Goal: Book appointment/travel/reservation

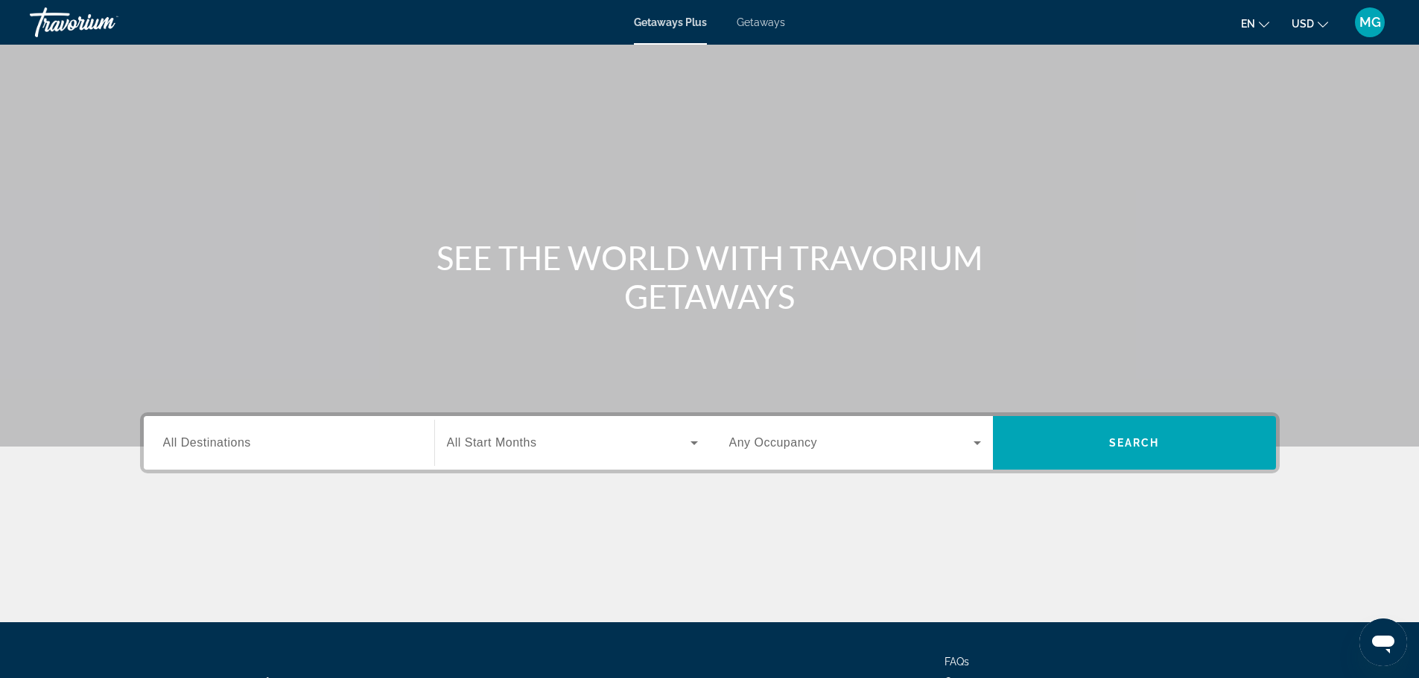
click at [213, 435] on input "Destination All Destinations" at bounding box center [289, 444] width 252 height 18
click at [216, 435] on div "Destination All Destinations" at bounding box center [289, 443] width 276 height 54
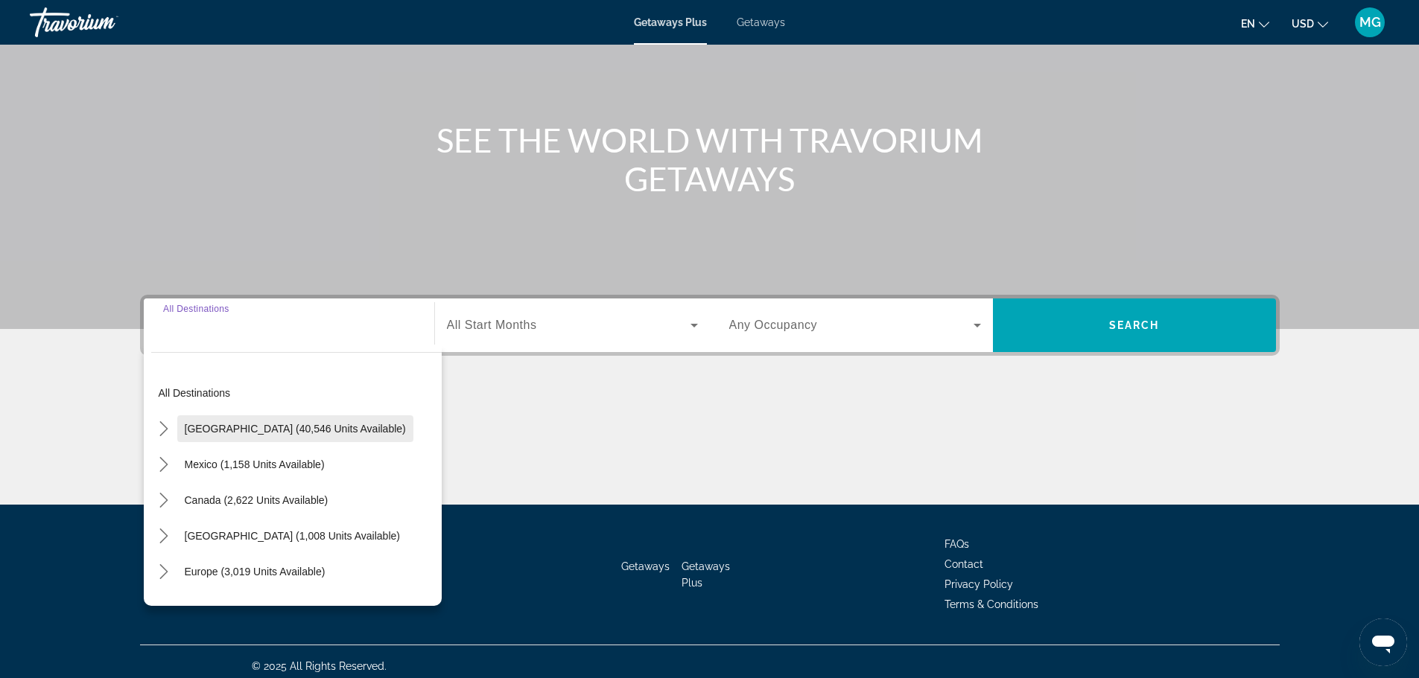
scroll to position [127, 0]
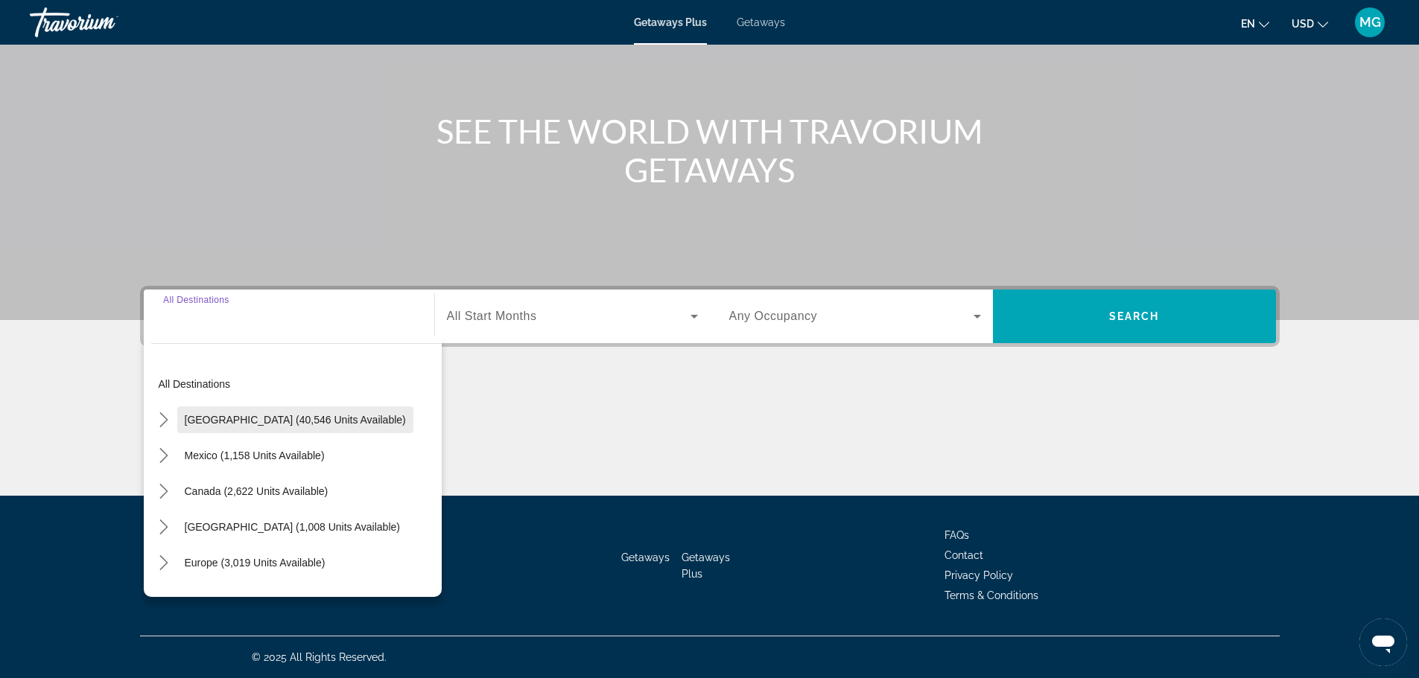
click at [221, 424] on span "[GEOGRAPHIC_DATA] (40,546 units available)" at bounding box center [295, 420] width 221 height 12
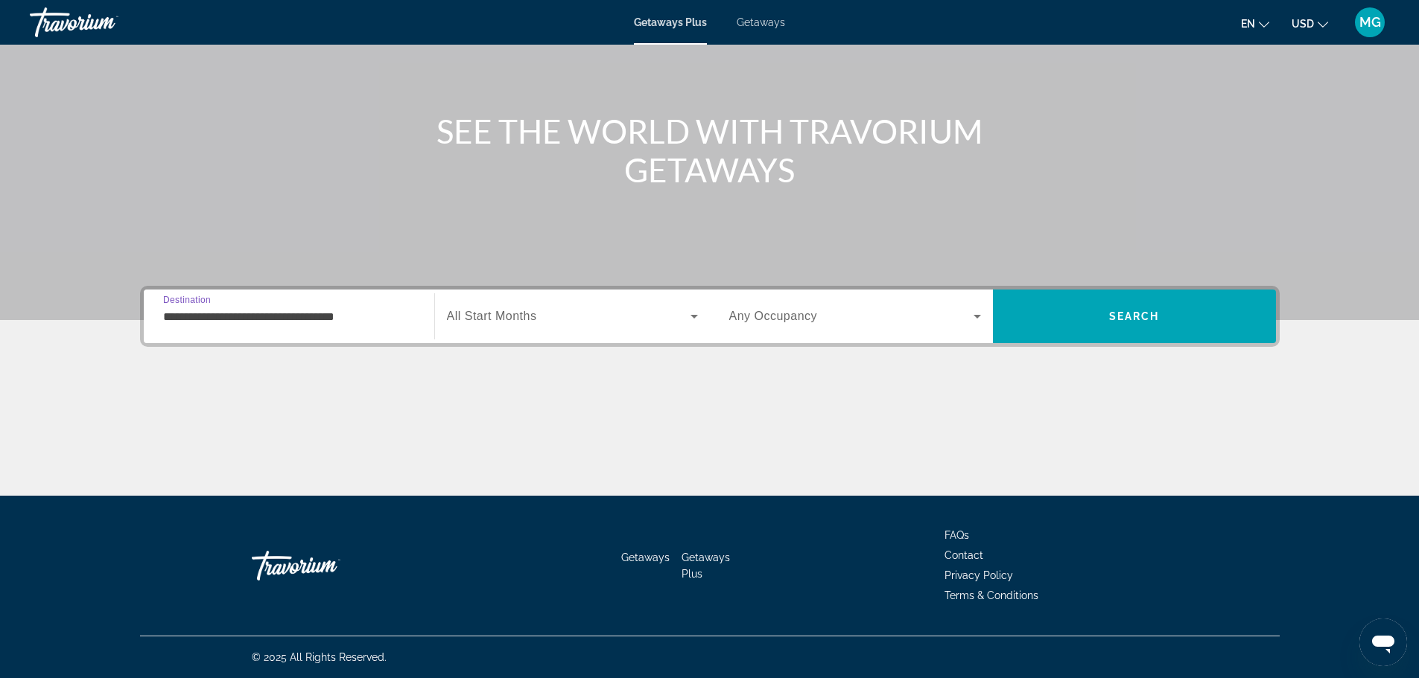
click at [333, 332] on div "**********" at bounding box center [289, 317] width 252 height 42
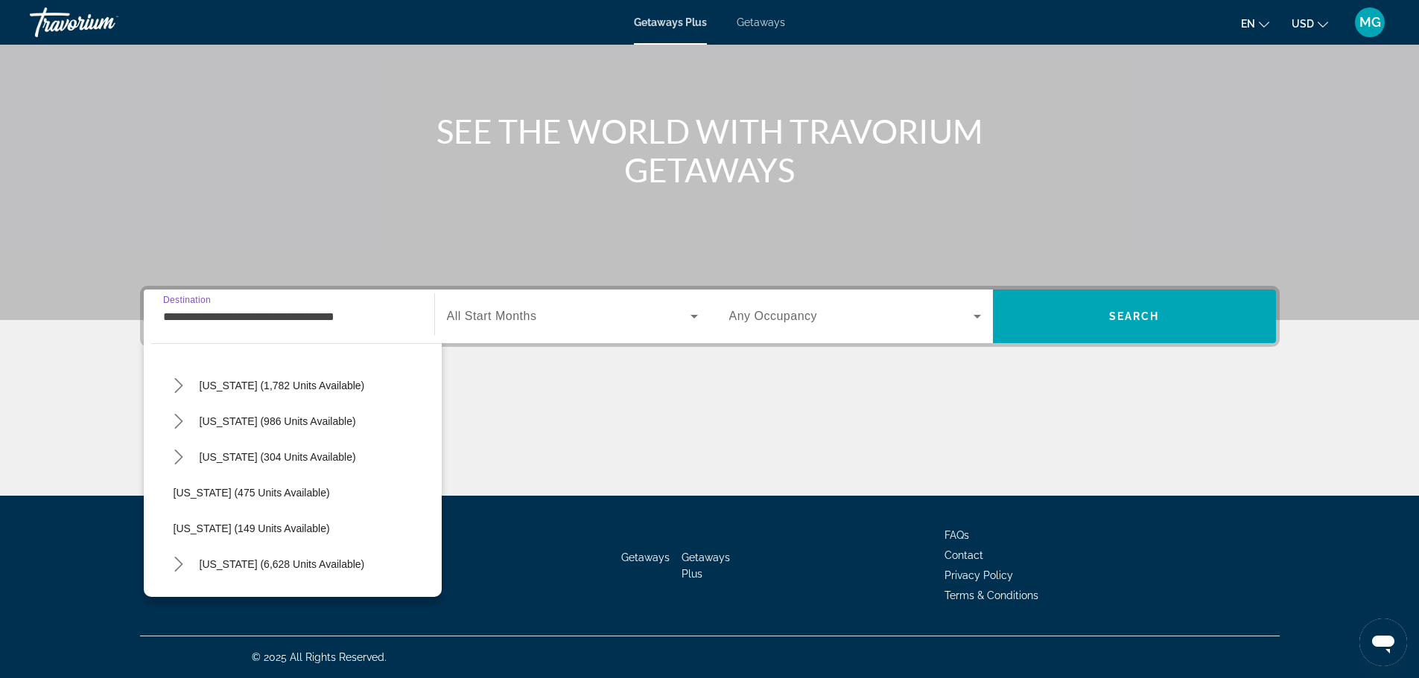
scroll to position [1192, 0]
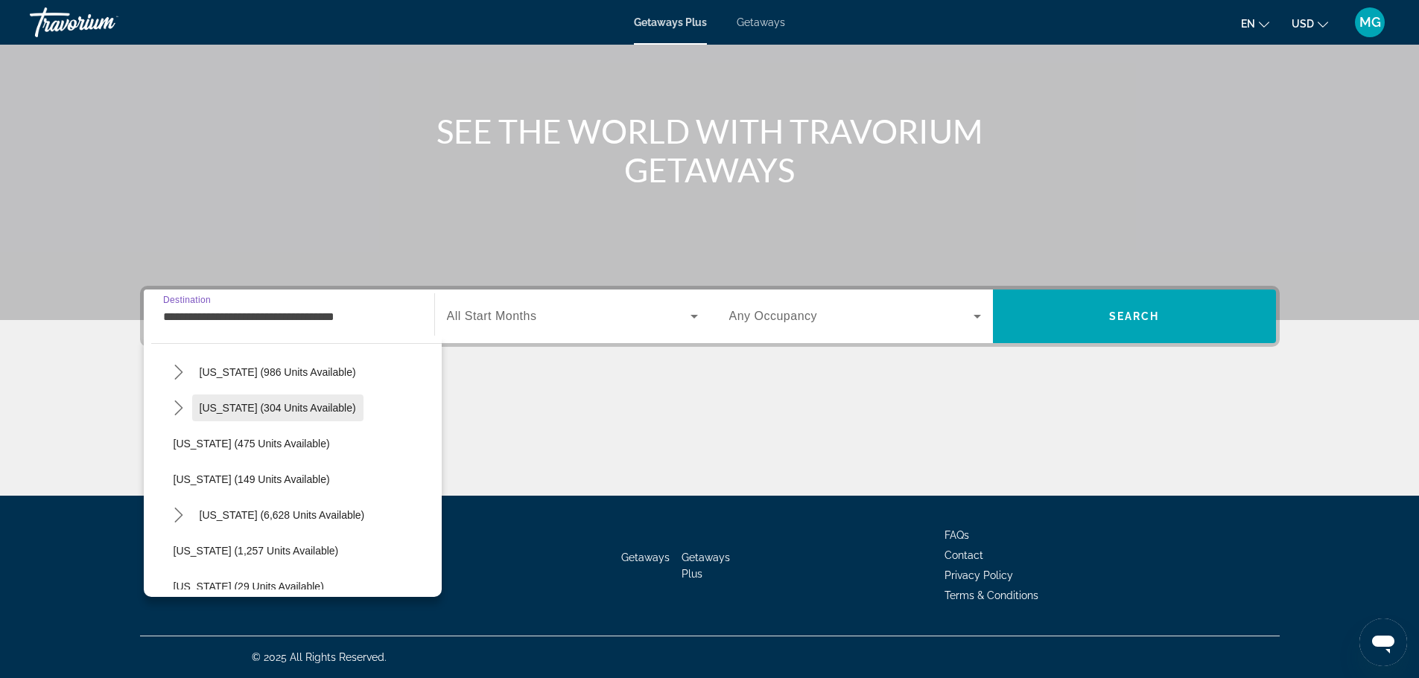
click at [297, 409] on span "[US_STATE] (304 units available)" at bounding box center [278, 408] width 156 height 12
type input "**********"
click at [297, 409] on div "Main content" at bounding box center [709, 440] width 1139 height 112
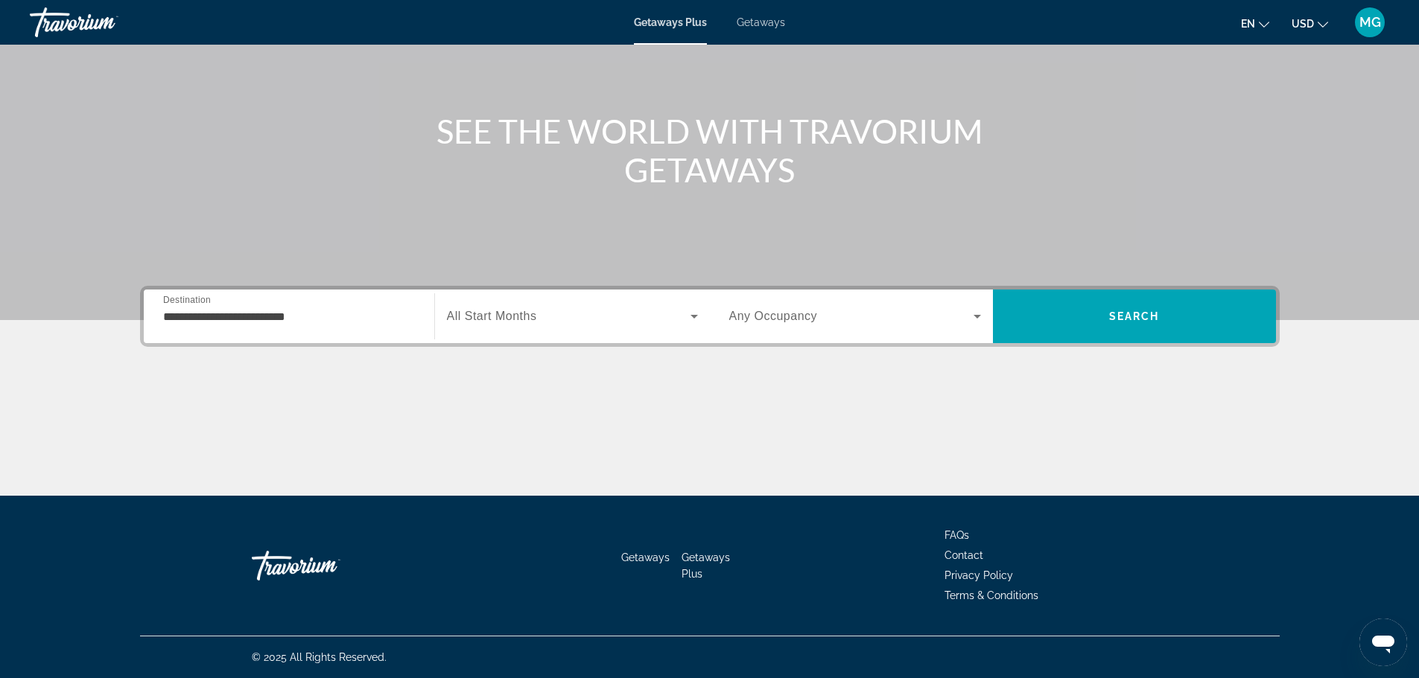
click at [694, 322] on icon "Search widget" at bounding box center [694, 317] width 18 height 18
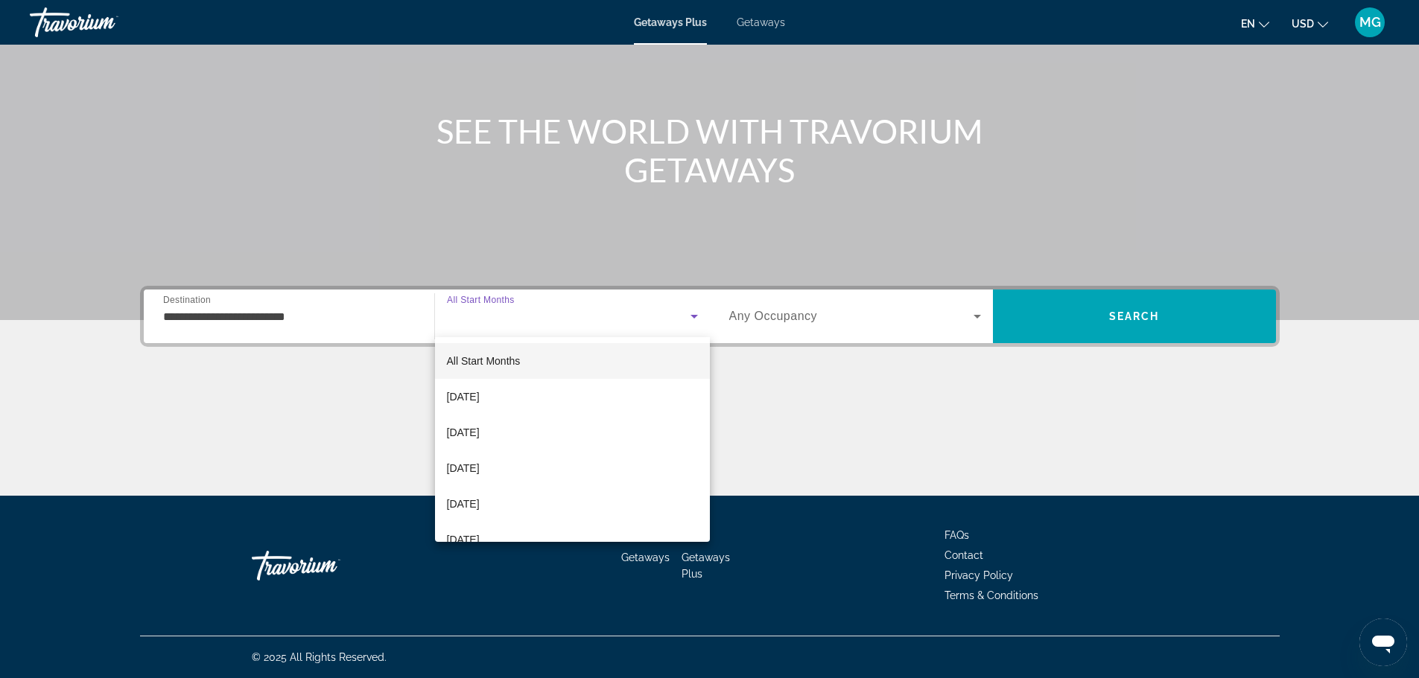
click at [694, 322] on body "**********" at bounding box center [709, 212] width 1419 height 678
click at [580, 435] on mat-option "[DATE]" at bounding box center [572, 433] width 275 height 36
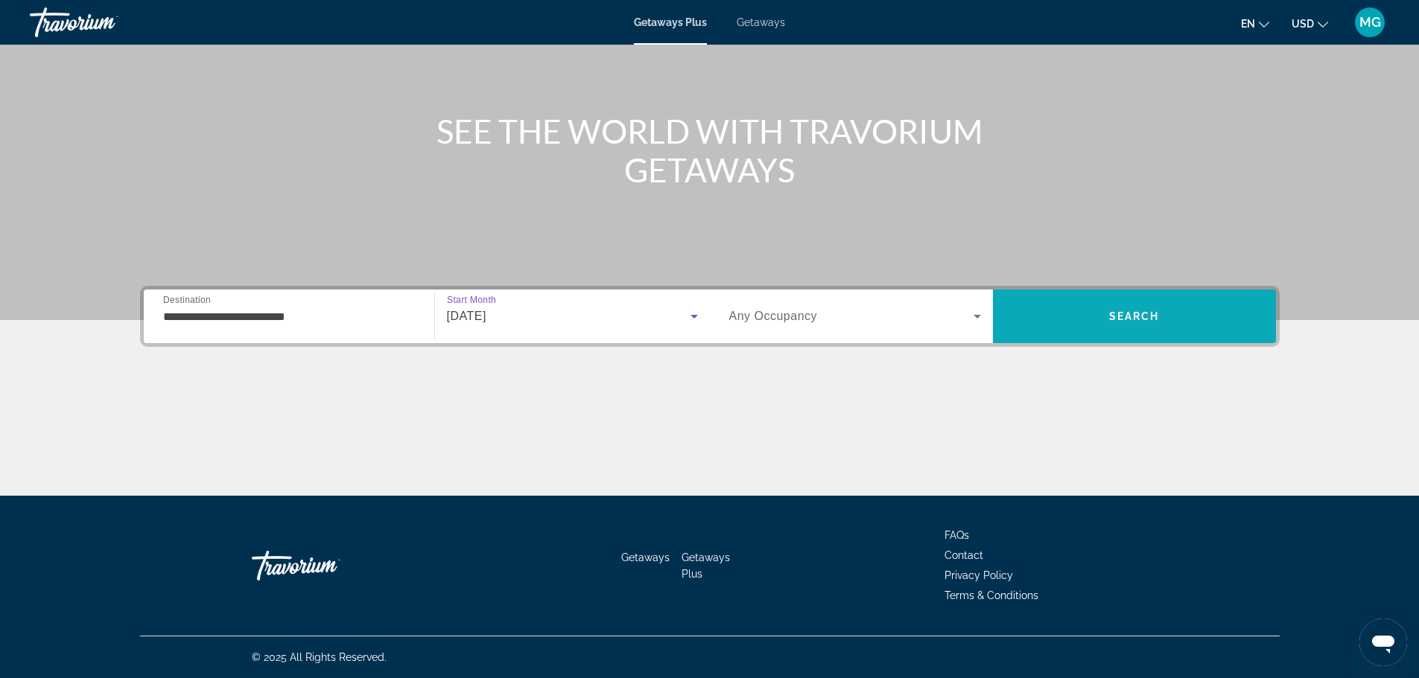
click at [1138, 314] on span "Search" at bounding box center [1134, 317] width 51 height 12
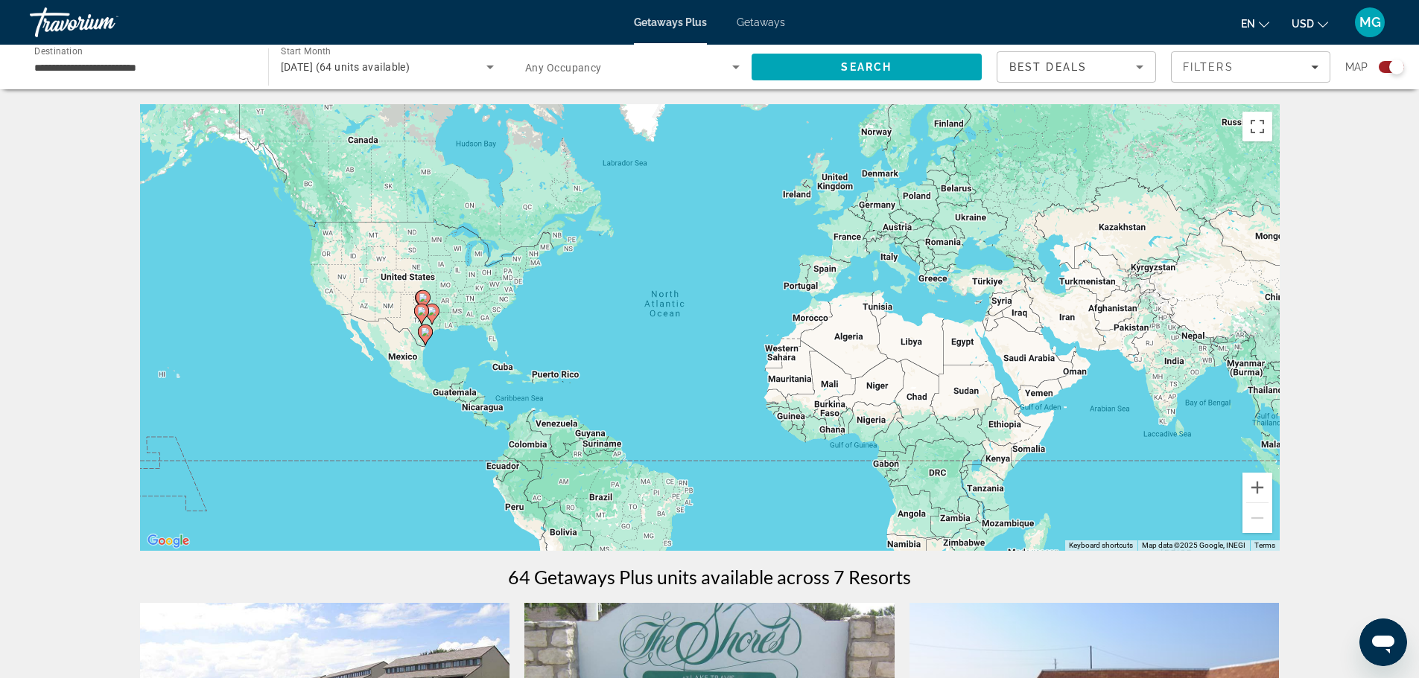
click at [769, 22] on span "Getaways" at bounding box center [761, 22] width 48 height 12
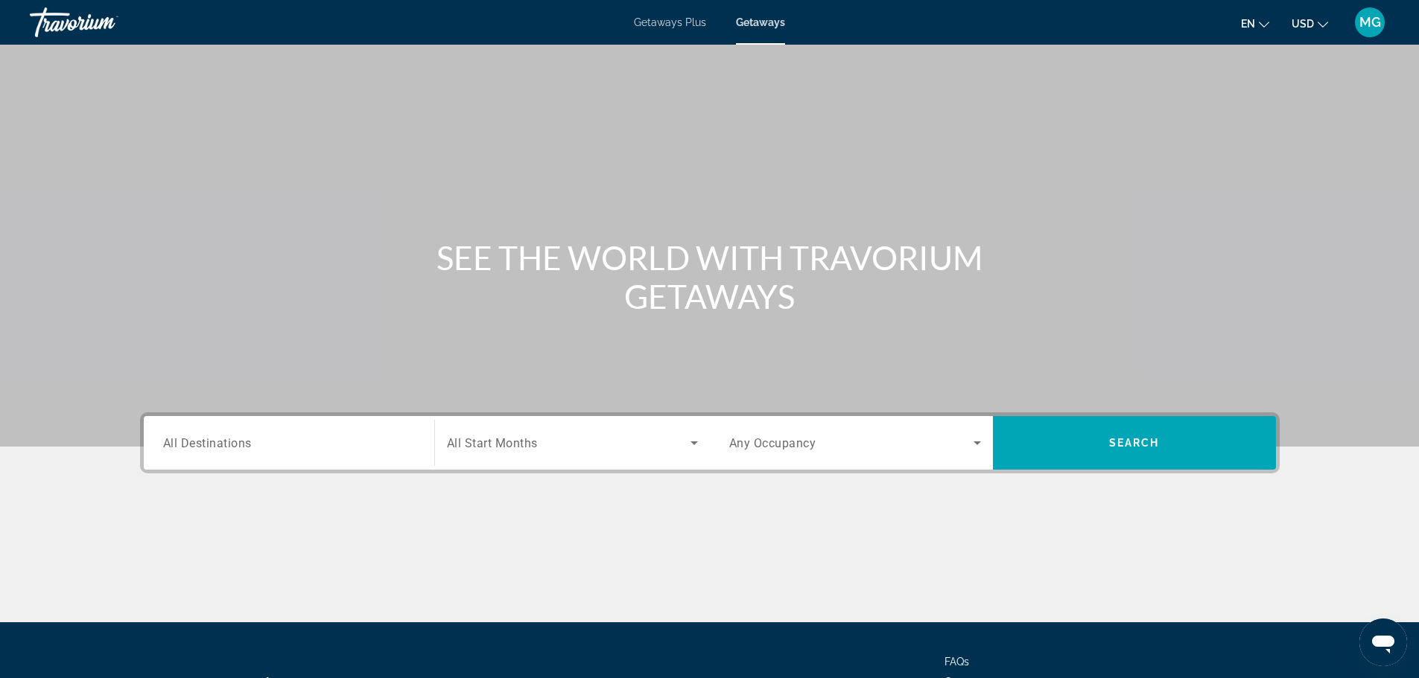
click at [249, 440] on span "All Destinations" at bounding box center [207, 443] width 89 height 14
click at [249, 440] on input "Destination All Destinations" at bounding box center [289, 444] width 252 height 18
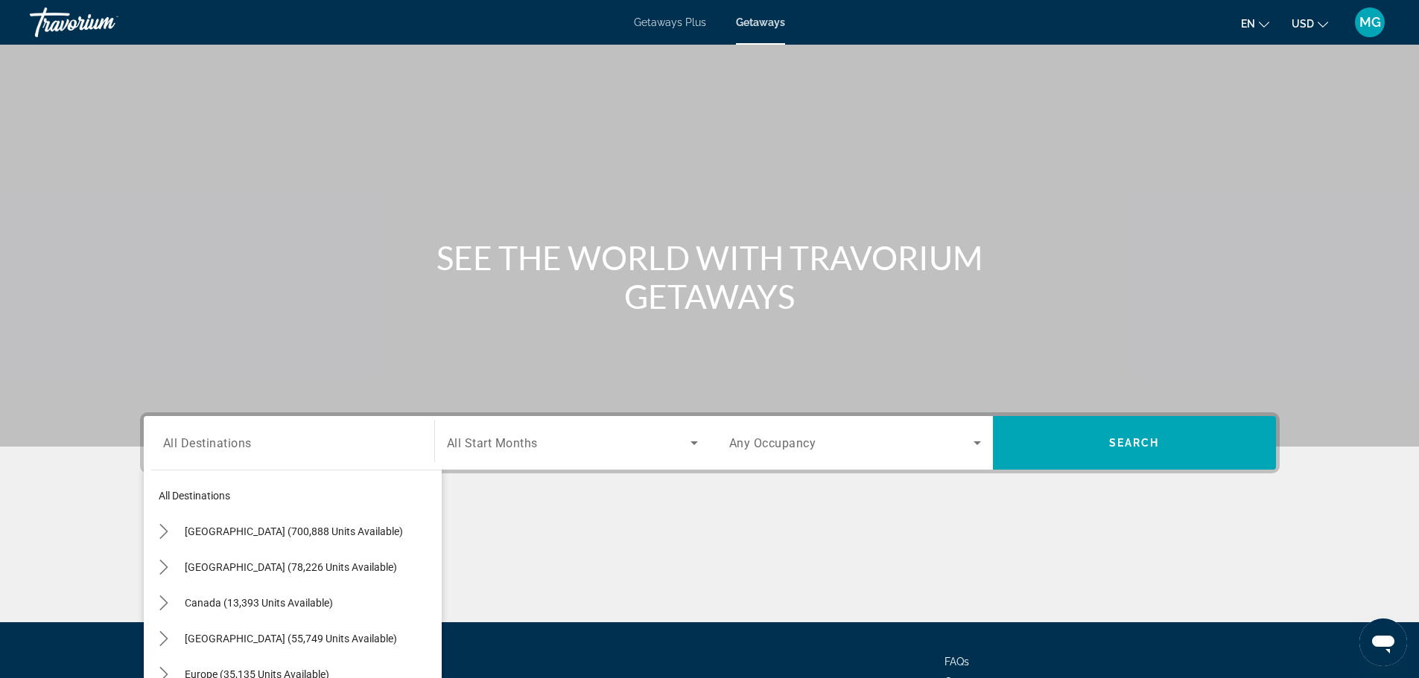
click at [249, 440] on span "All Destinations" at bounding box center [207, 443] width 89 height 14
click at [249, 440] on input "Destination All Destinations" at bounding box center [289, 444] width 252 height 18
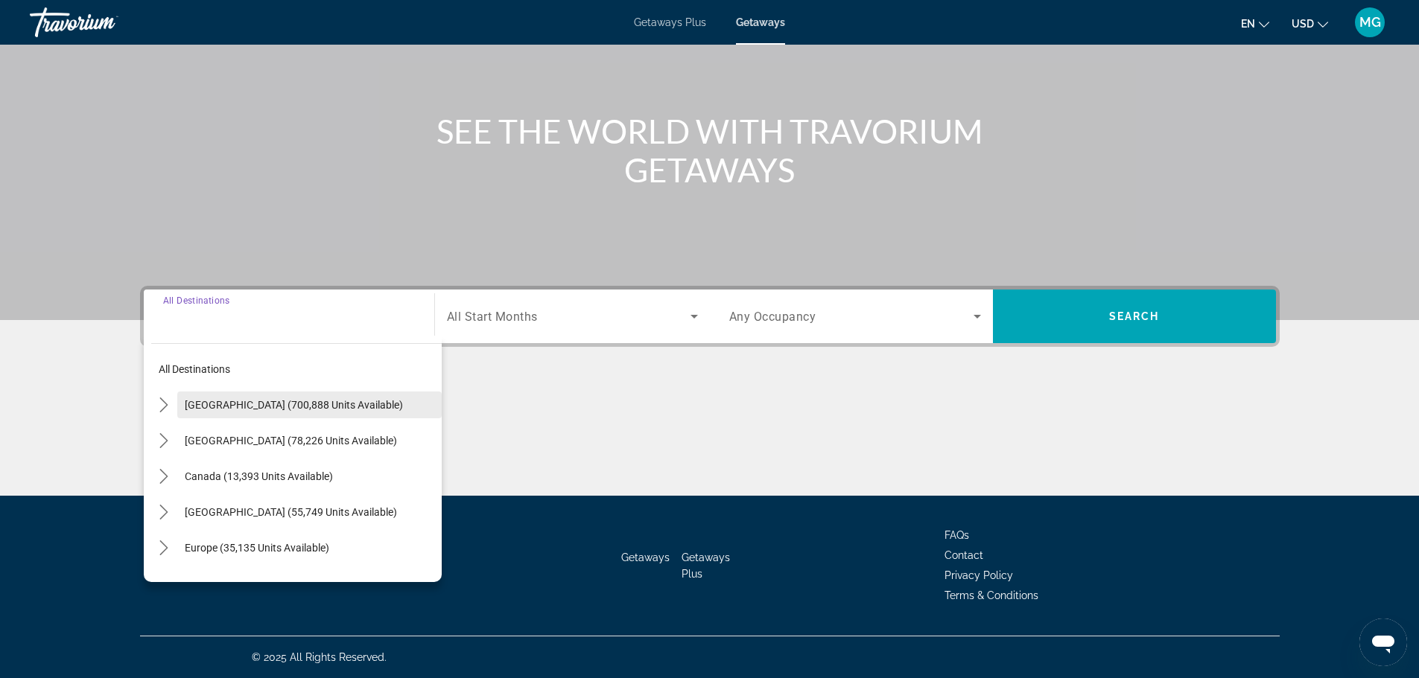
click at [267, 404] on span "[GEOGRAPHIC_DATA] (700,888 units available)" at bounding box center [294, 405] width 218 height 12
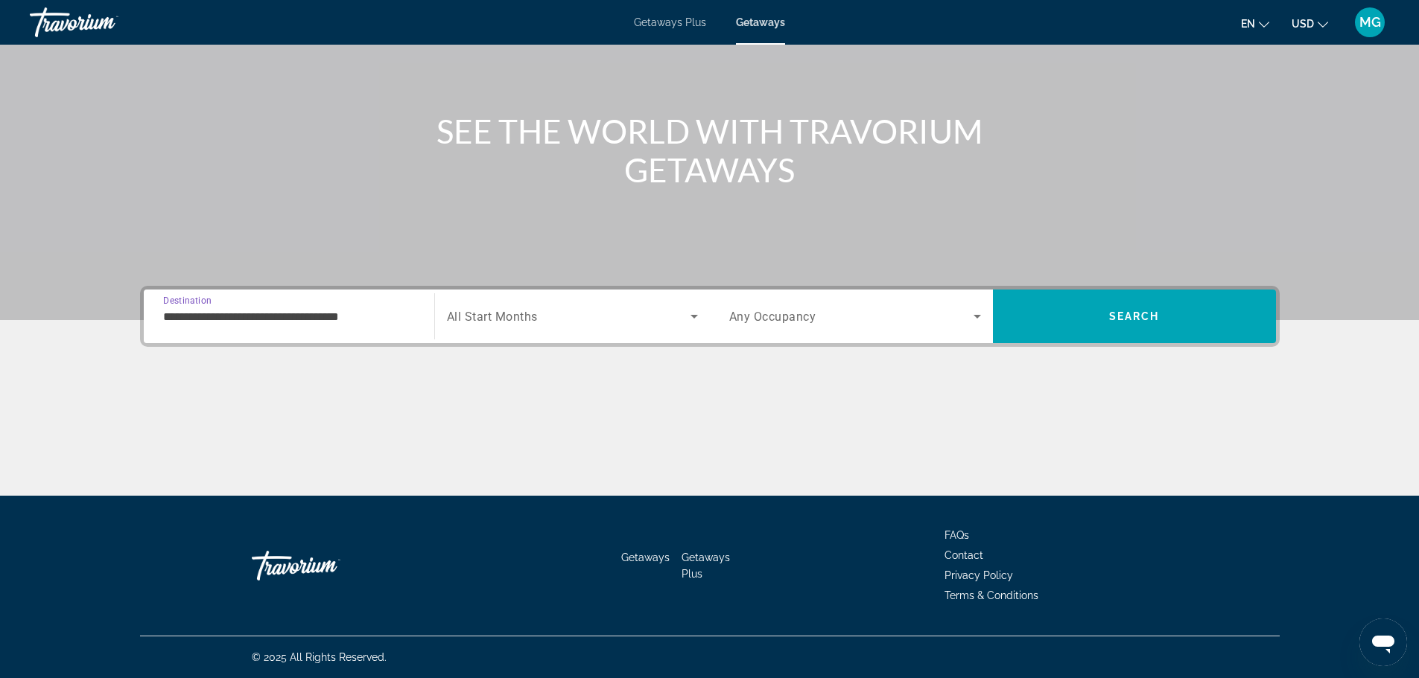
click at [358, 311] on input "**********" at bounding box center [289, 317] width 252 height 18
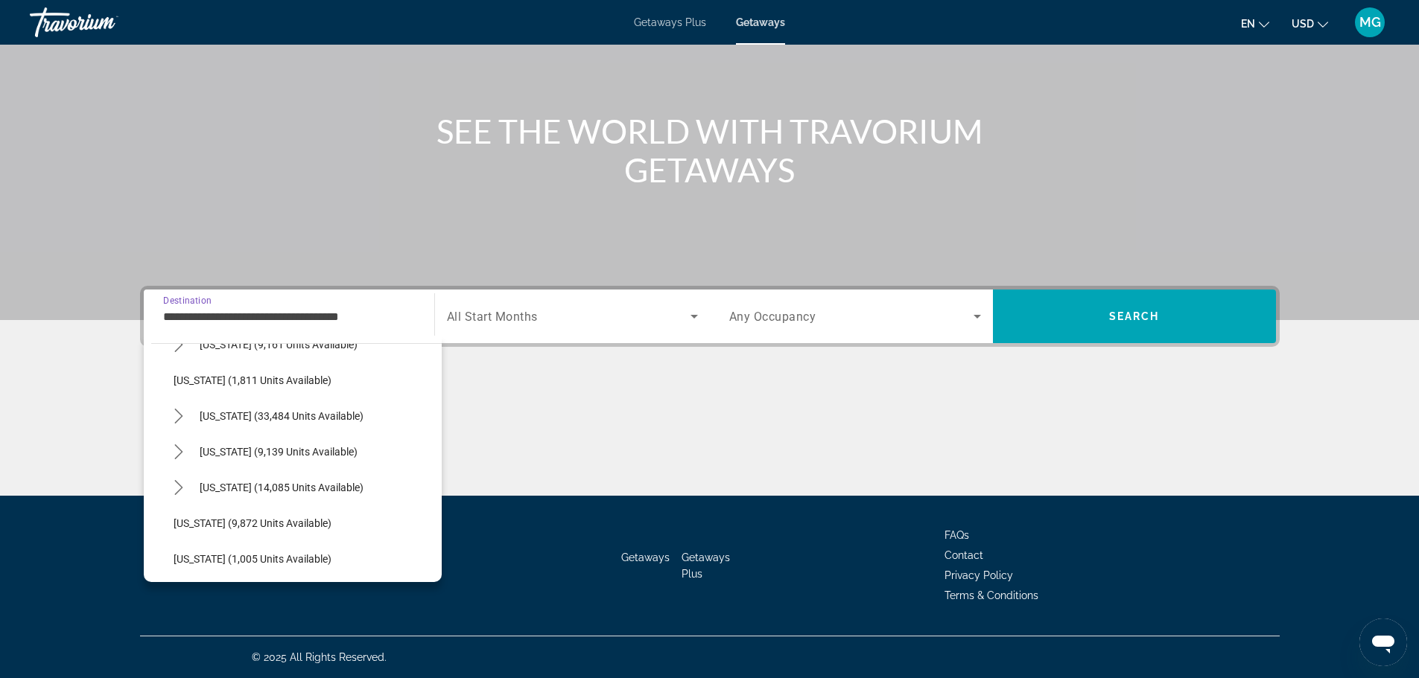
scroll to position [1266, 0]
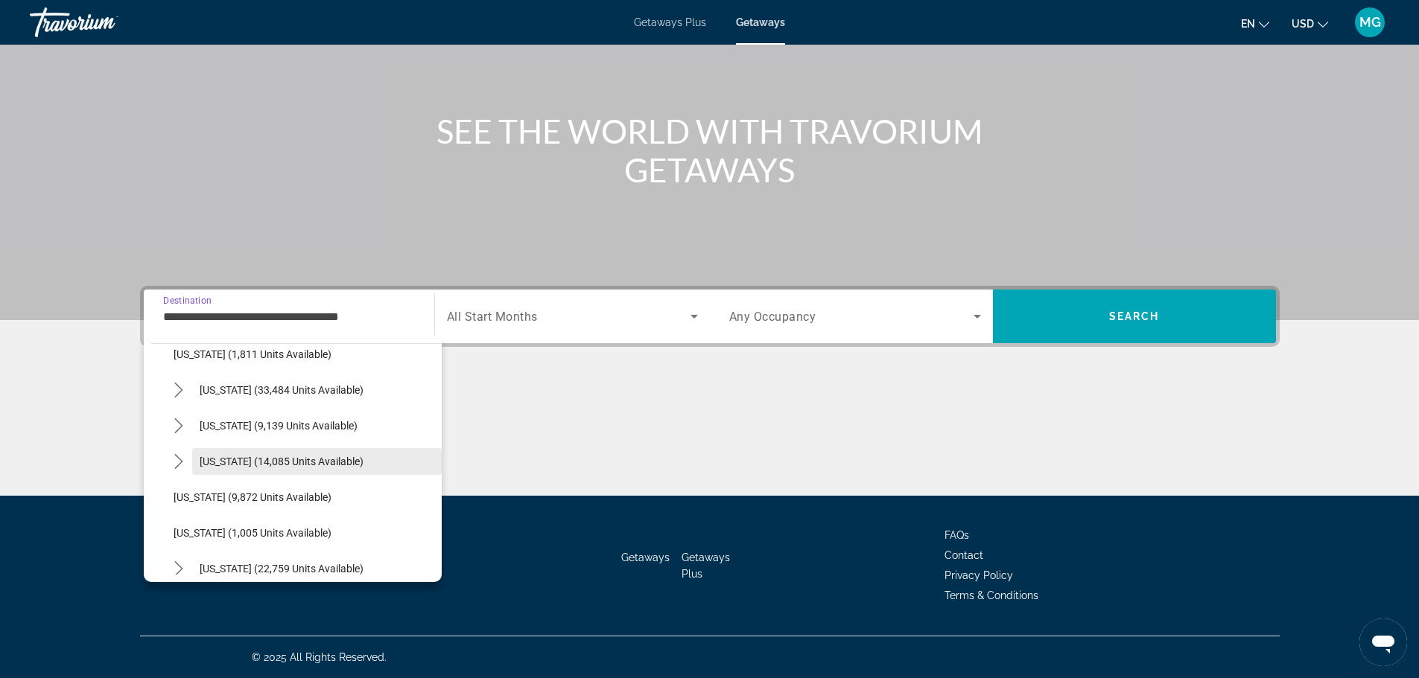
click at [285, 465] on span "[US_STATE] (14,085 units available)" at bounding box center [282, 462] width 164 height 12
type input "**********"
click at [285, 465] on div "Main content" at bounding box center [709, 440] width 1139 height 112
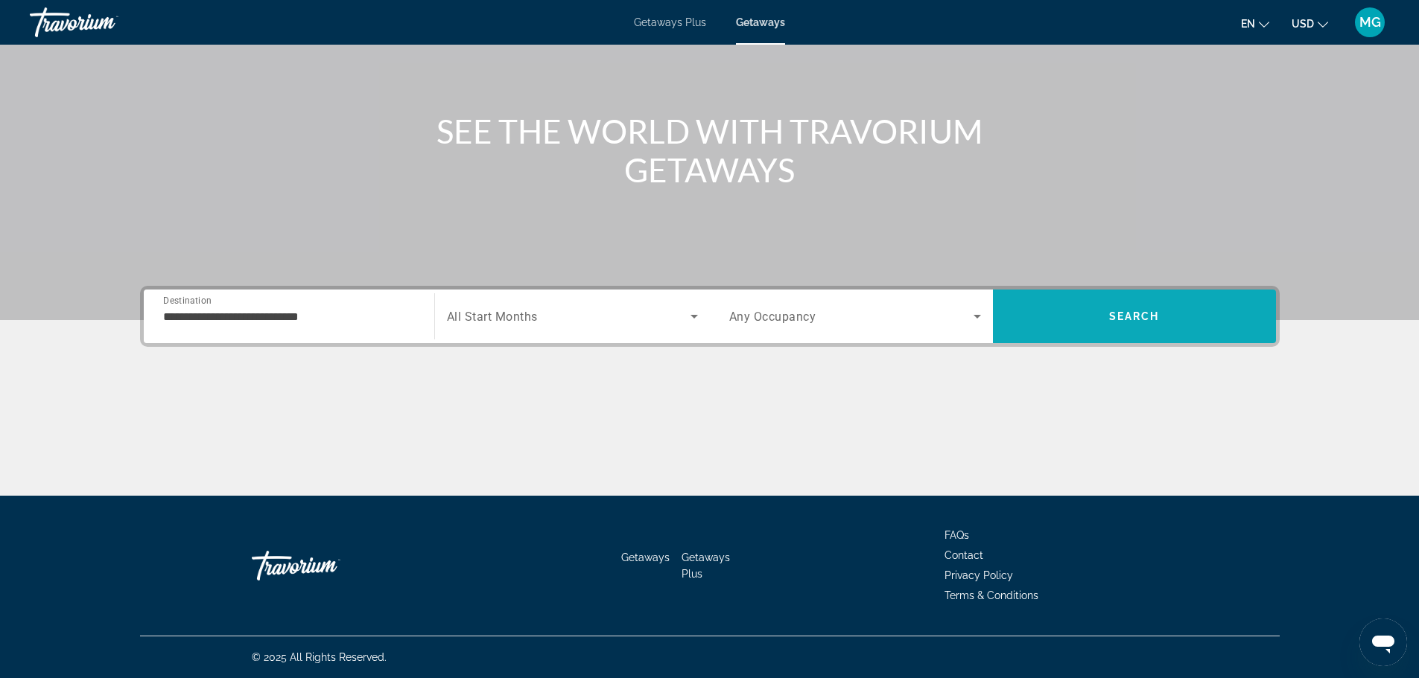
click at [1090, 315] on span "Search" at bounding box center [1134, 317] width 283 height 36
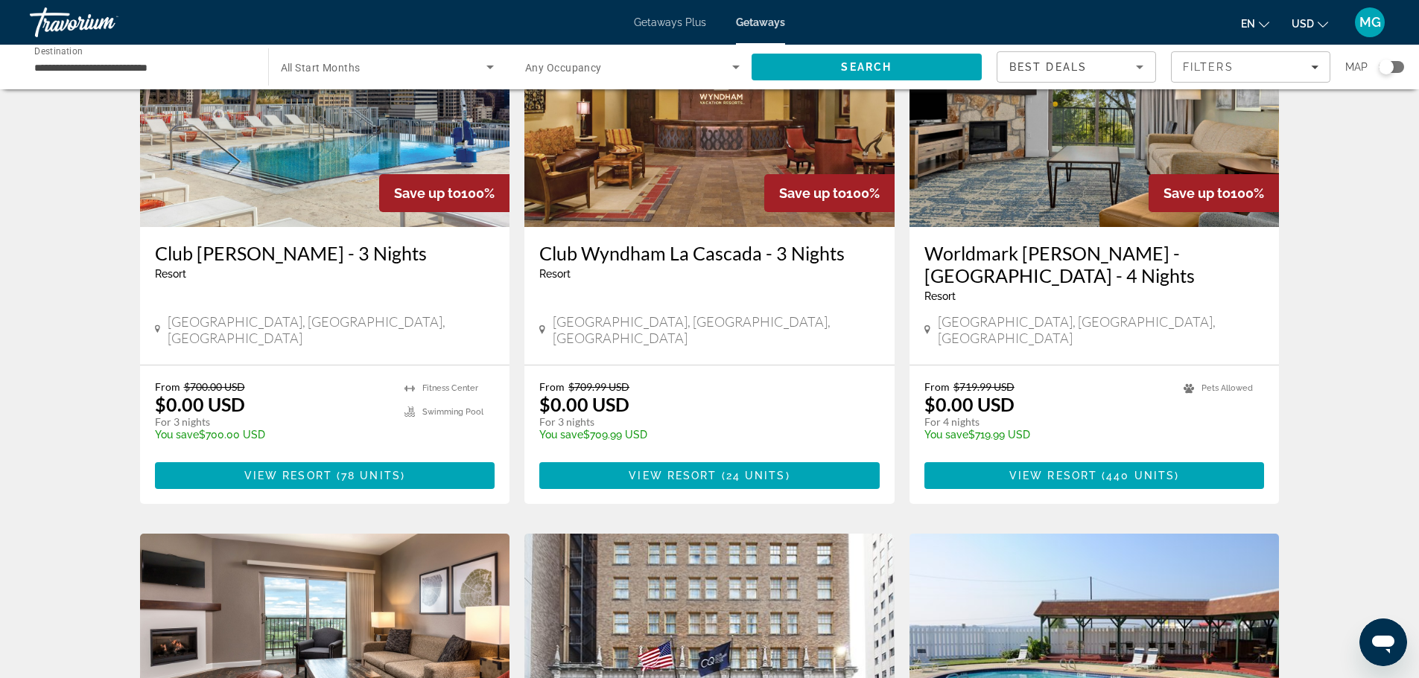
scroll to position [1266, 0]
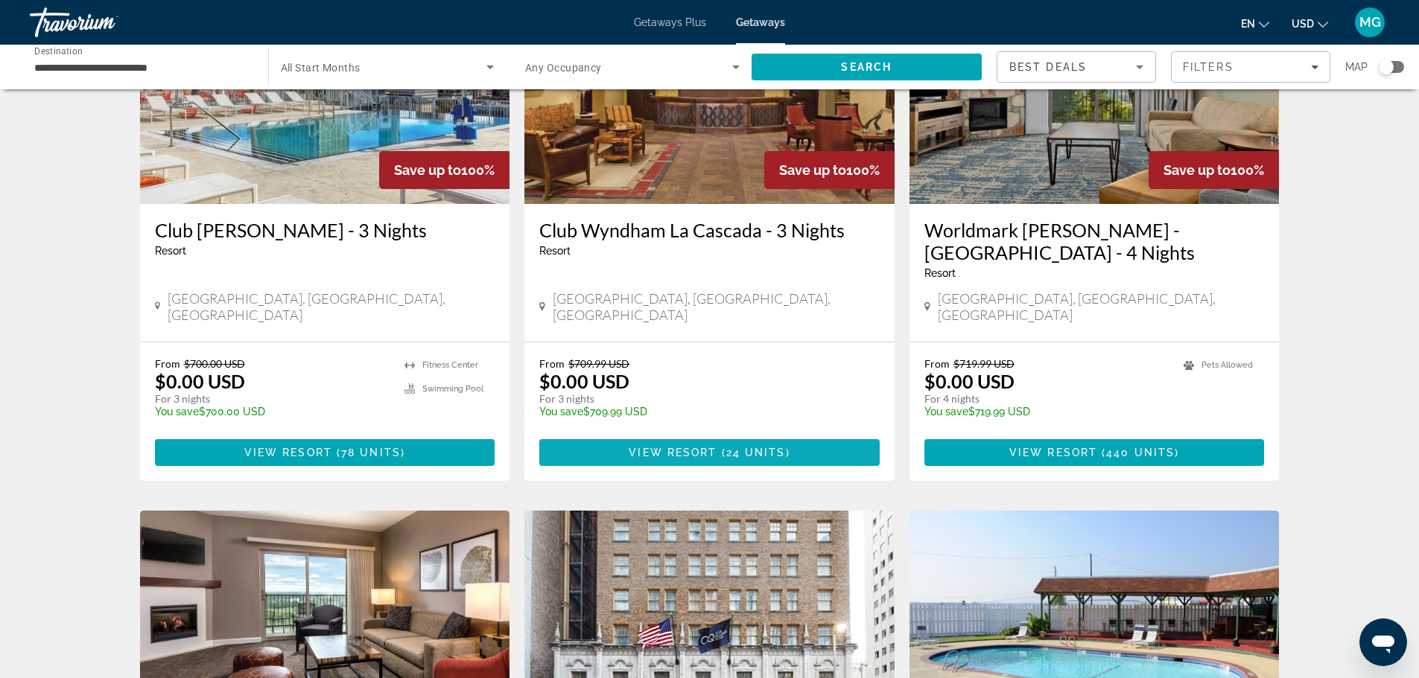
click at [759, 447] on span "24 units" at bounding box center [756, 453] width 60 height 12
click at [0, 0] on div at bounding box center [0, 0] width 0 height 0
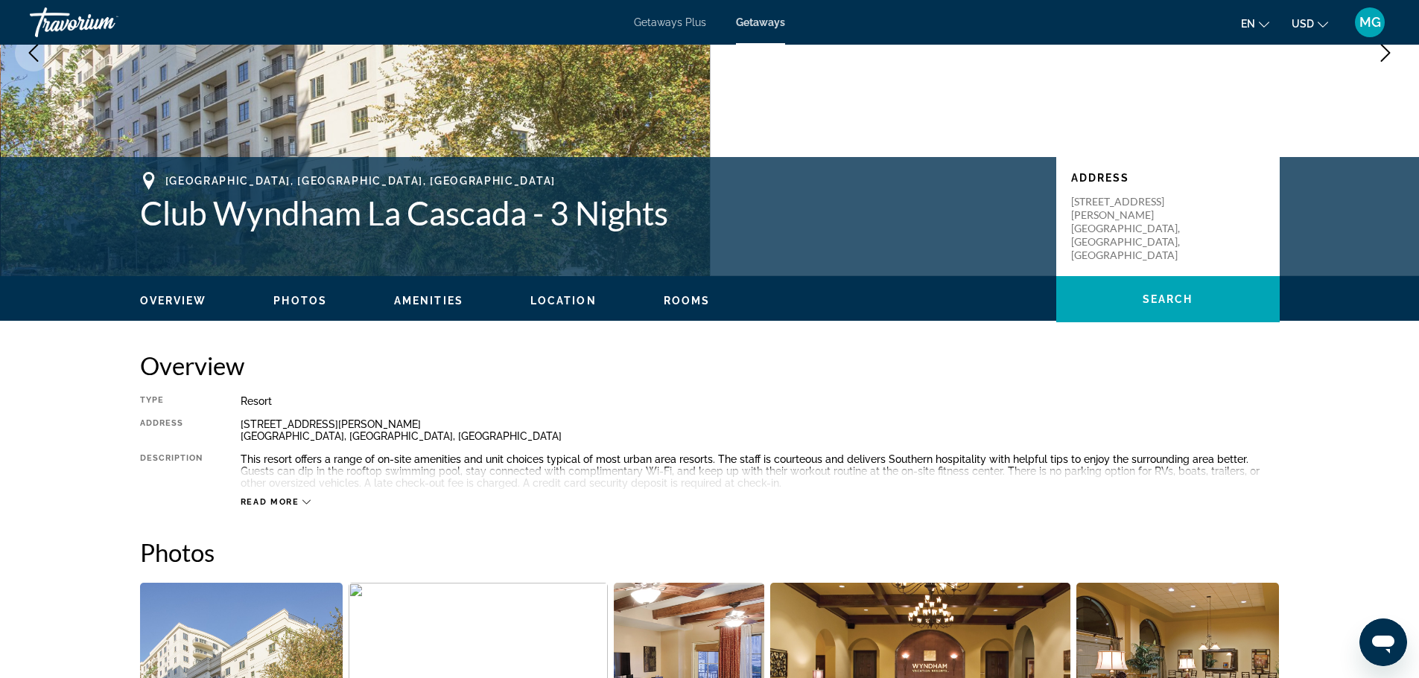
scroll to position [223, 0]
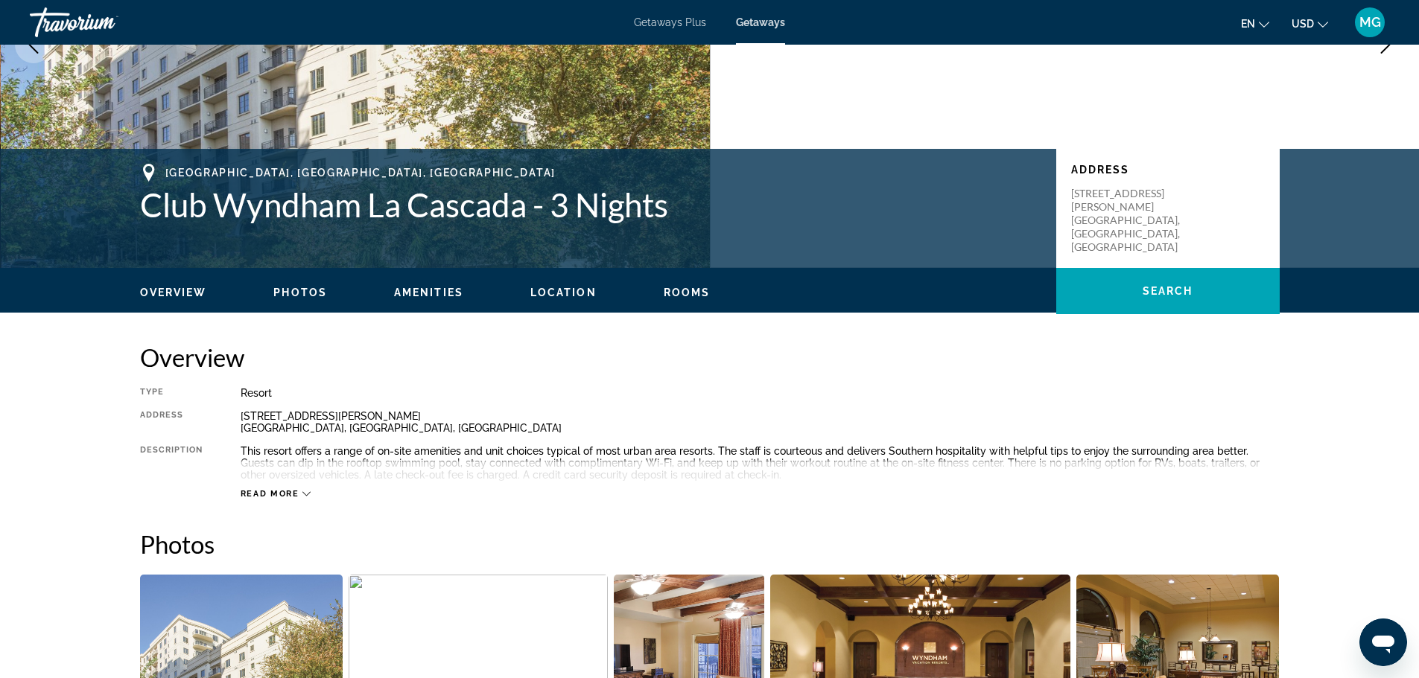
click at [293, 493] on span "Read more" at bounding box center [270, 494] width 59 height 10
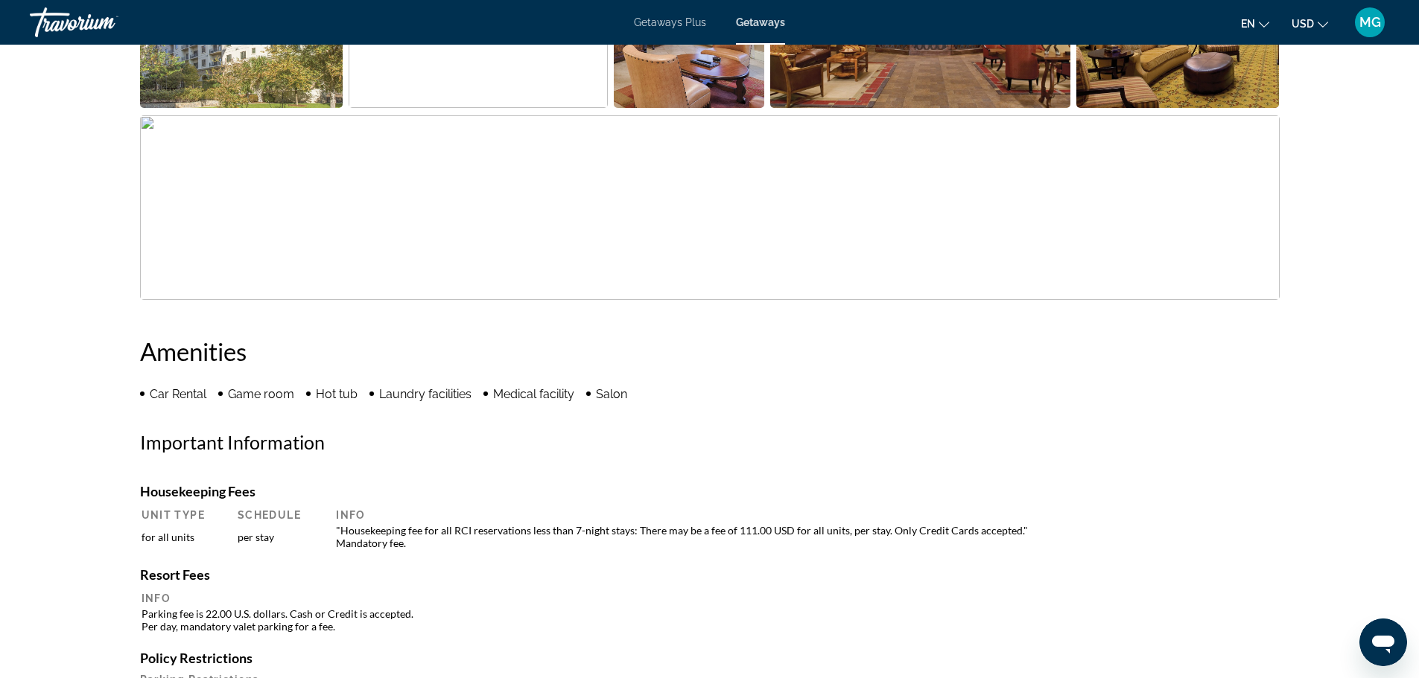
scroll to position [894, 0]
